Goal: Task Accomplishment & Management: Complete application form

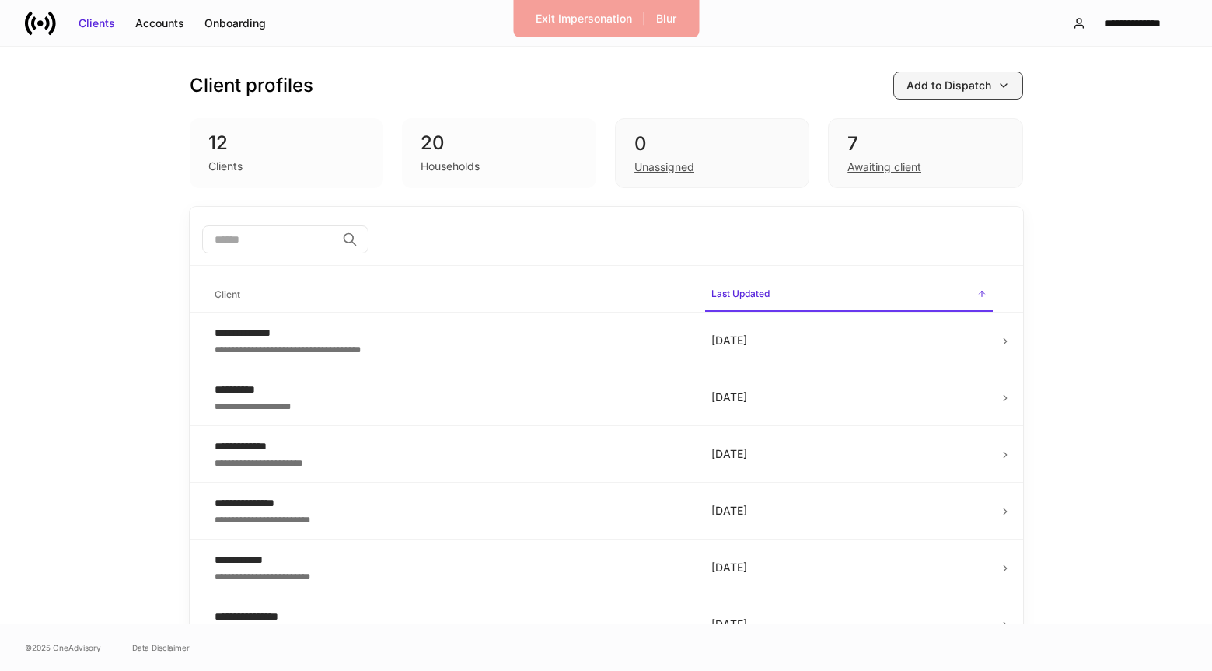
click at [998, 78] on div "Add to Dispatch" at bounding box center [958, 86] width 103 height 16
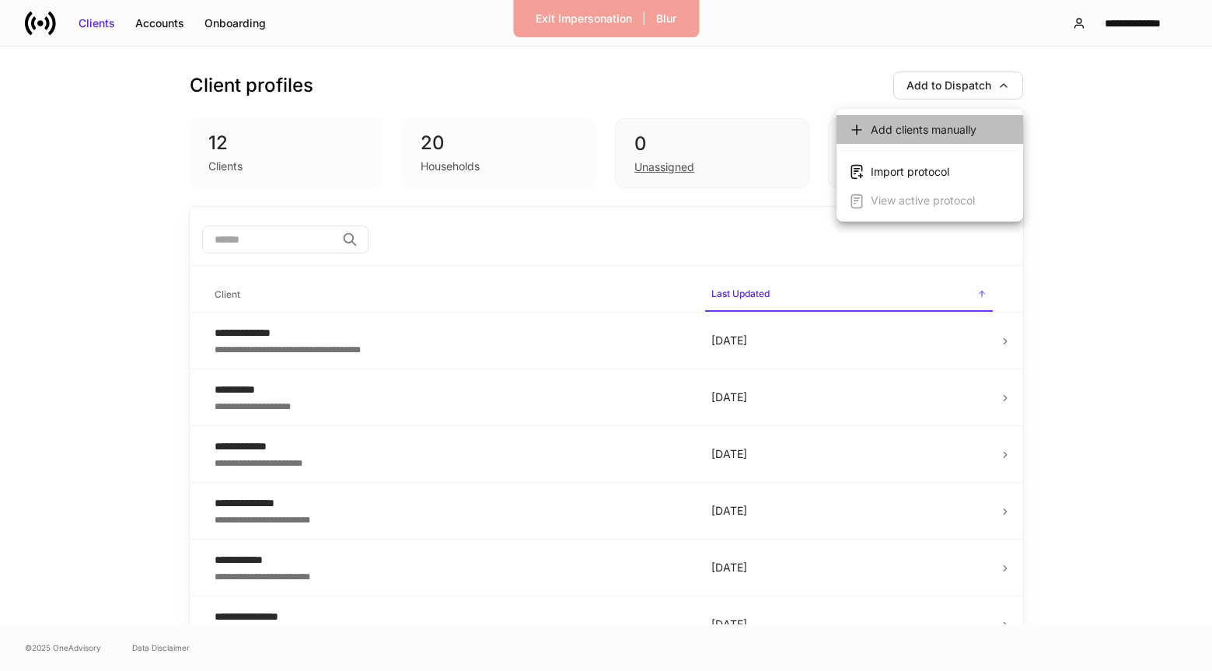
click at [914, 137] on div "Add clients manually" at bounding box center [913, 129] width 128 height 16
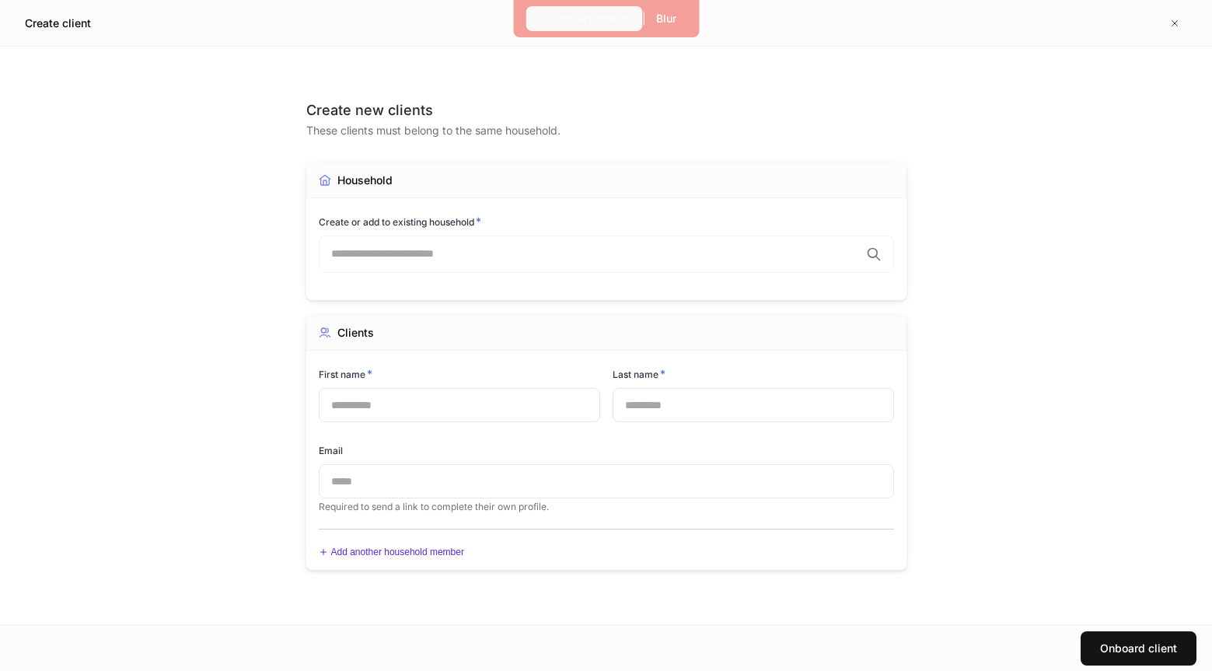
click at [591, 9] on button "Exit Impersonation" at bounding box center [584, 18] width 117 height 25
